Goal: Transaction & Acquisition: Purchase product/service

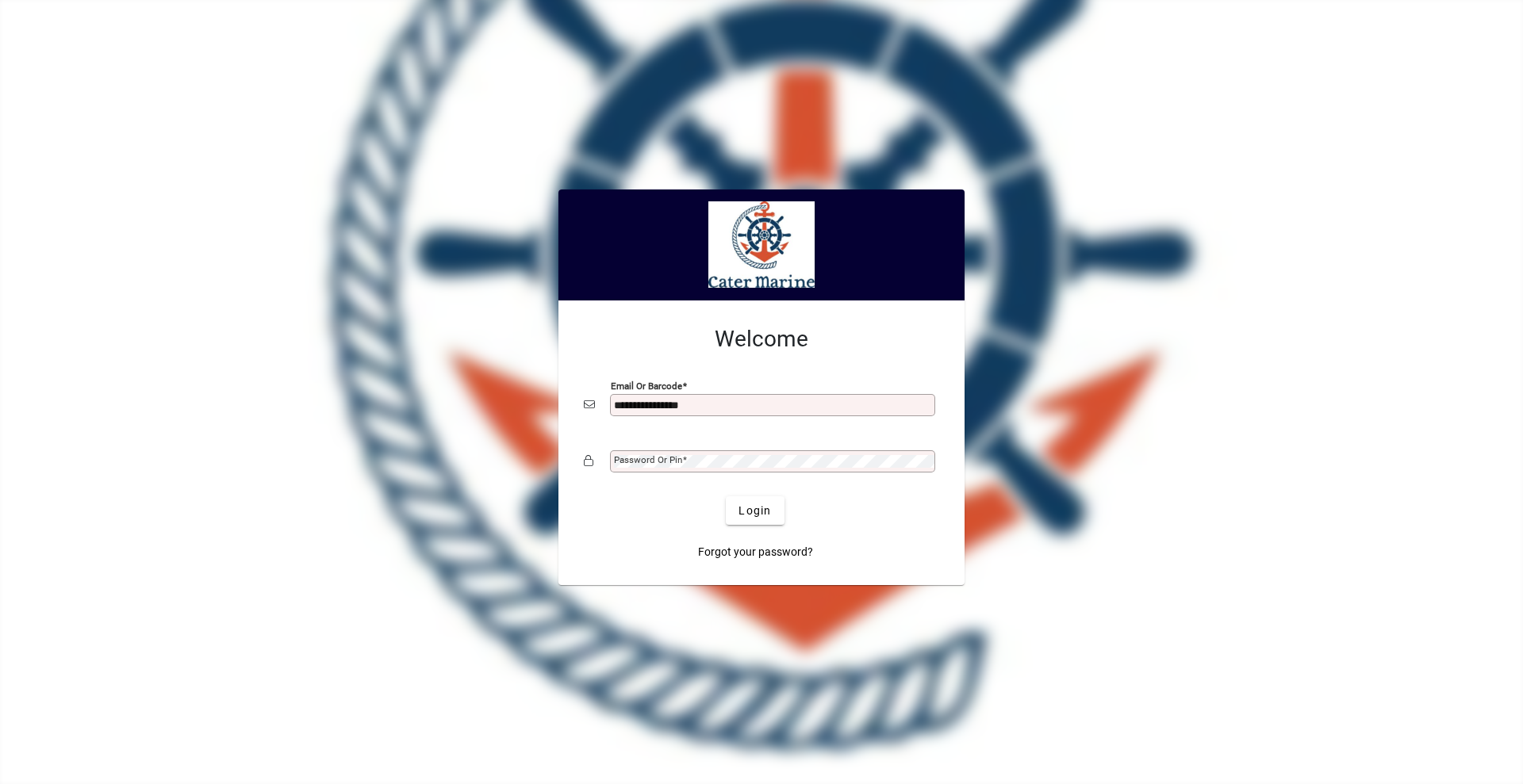
type input "**********"
click at [725, 496] on button "Login" at bounding box center [754, 511] width 58 height 29
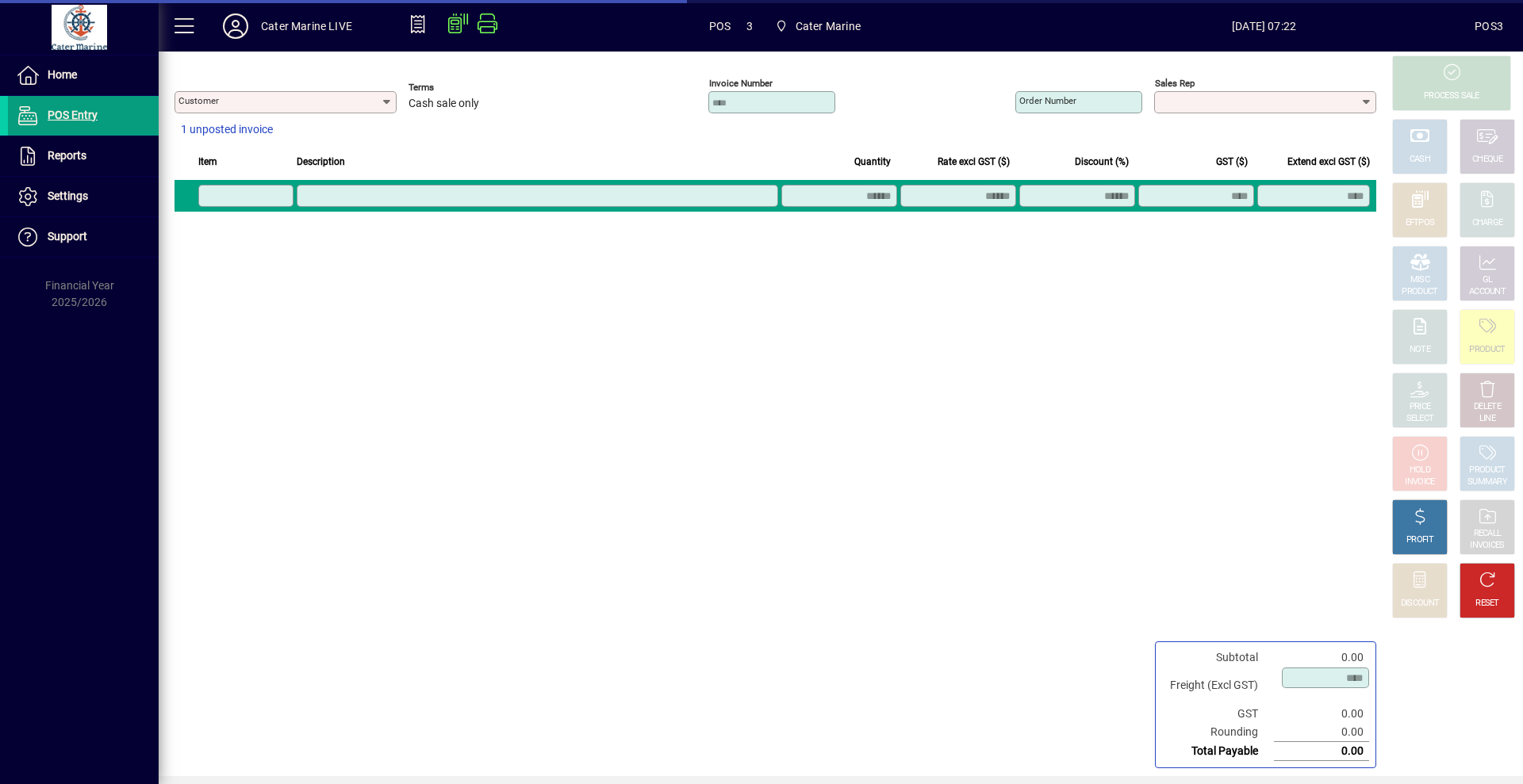
type input "**********"
